Goal: Task Accomplishment & Management: Complete application form

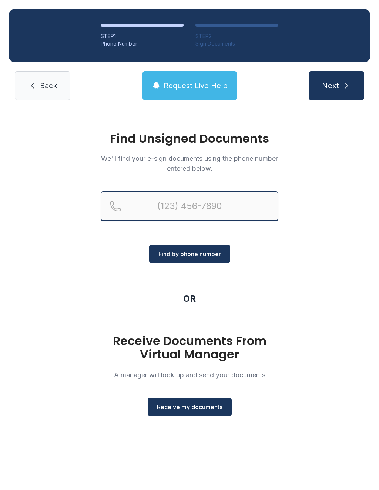
click at [192, 203] on input "Reservation phone number" at bounding box center [190, 206] width 178 height 30
type input "[PHONE_NUMBER]"
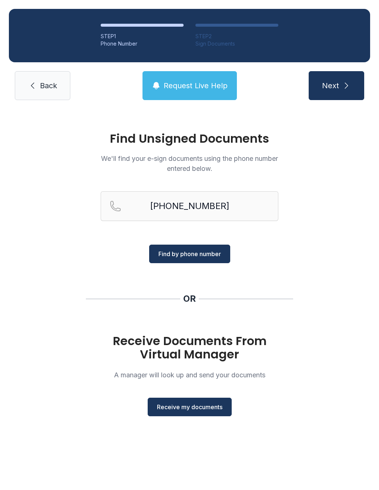
click at [215, 257] on span "Find by phone number" at bounding box center [190, 253] width 63 height 9
click at [206, 246] on button "Find by phone number" at bounding box center [189, 254] width 81 height 19
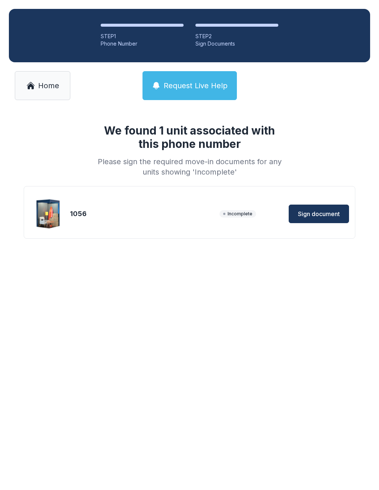
click at [326, 211] on span "Sign document" at bounding box center [319, 213] width 42 height 9
click at [48, 89] on span "Home" at bounding box center [48, 85] width 21 height 10
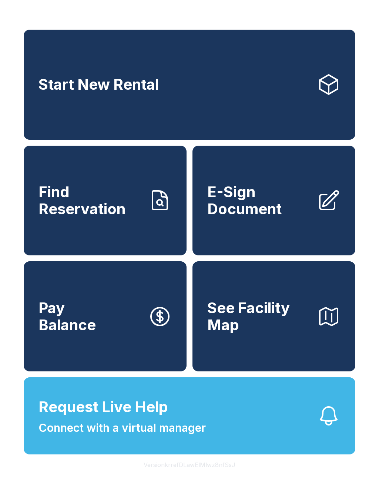
click at [335, 241] on link "E-Sign Document" at bounding box center [274, 201] width 163 height 110
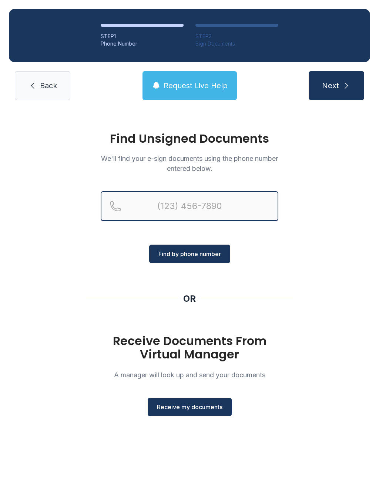
click at [255, 208] on input "Reservation phone number" at bounding box center [190, 206] width 178 height 30
type input "("
click at [248, 340] on h1 "Receive Documents From Virtual Manager" at bounding box center [190, 347] width 178 height 27
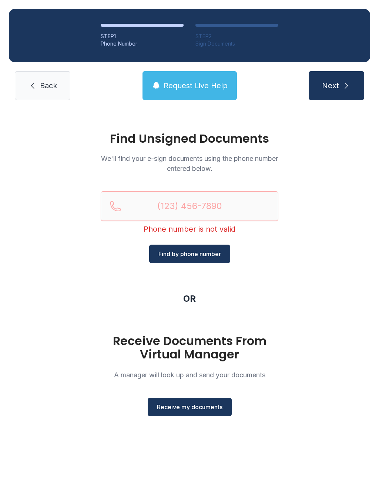
click at [214, 408] on span "Receive my documents" at bounding box center [190, 406] width 66 height 9
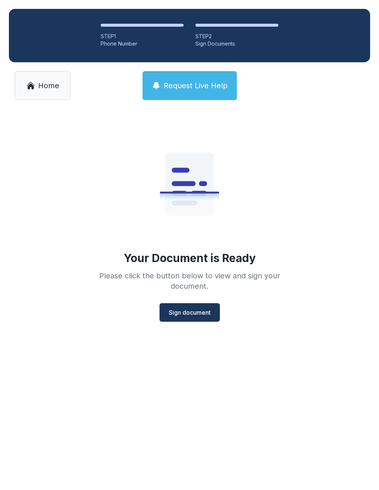
click at [200, 314] on span "Sign document" at bounding box center [190, 312] width 42 height 9
click at [35, 89] on icon at bounding box center [30, 85] width 9 height 9
